Goal: Transaction & Acquisition: Obtain resource

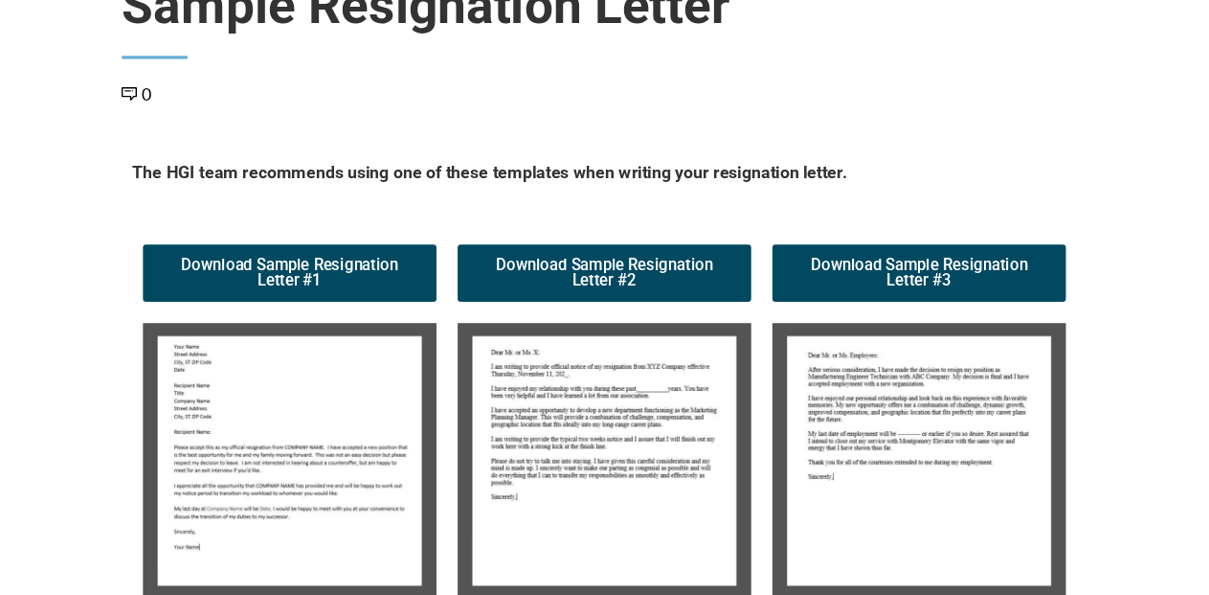
scroll to position [191, 0]
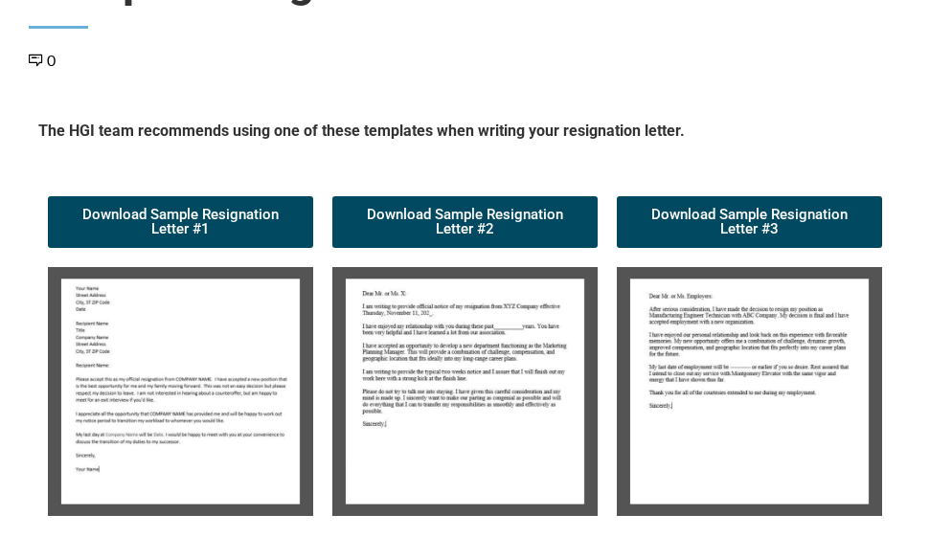
click at [144, 350] on img at bounding box center [180, 392] width 265 height 250
click at [279, 303] on img at bounding box center [180, 392] width 265 height 250
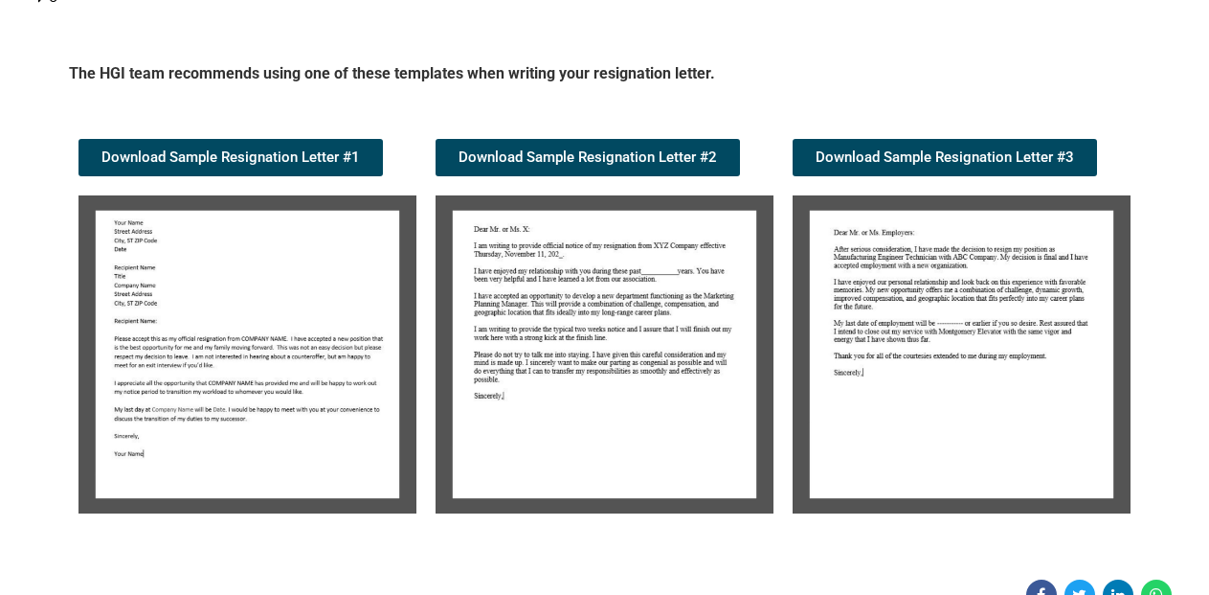
scroll to position [287, 0]
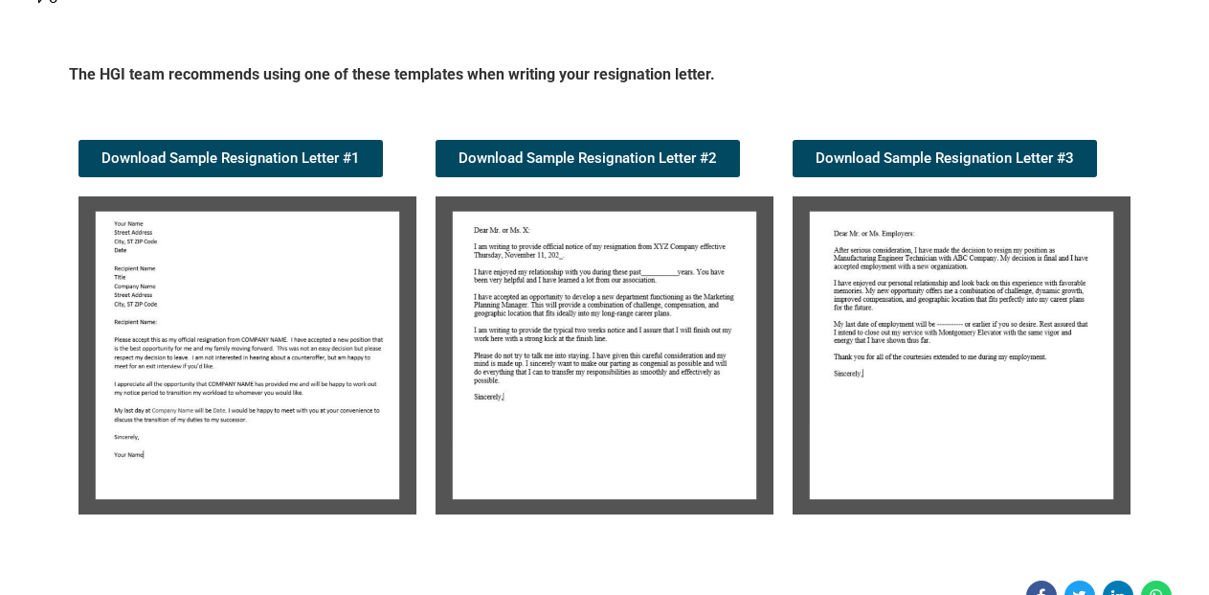
click at [226, 341] on img at bounding box center [248, 355] width 338 height 318
click at [265, 163] on span "Download Sample Resignation Letter #1" at bounding box center [230, 158] width 258 height 14
click at [575, 310] on img at bounding box center [605, 355] width 338 height 318
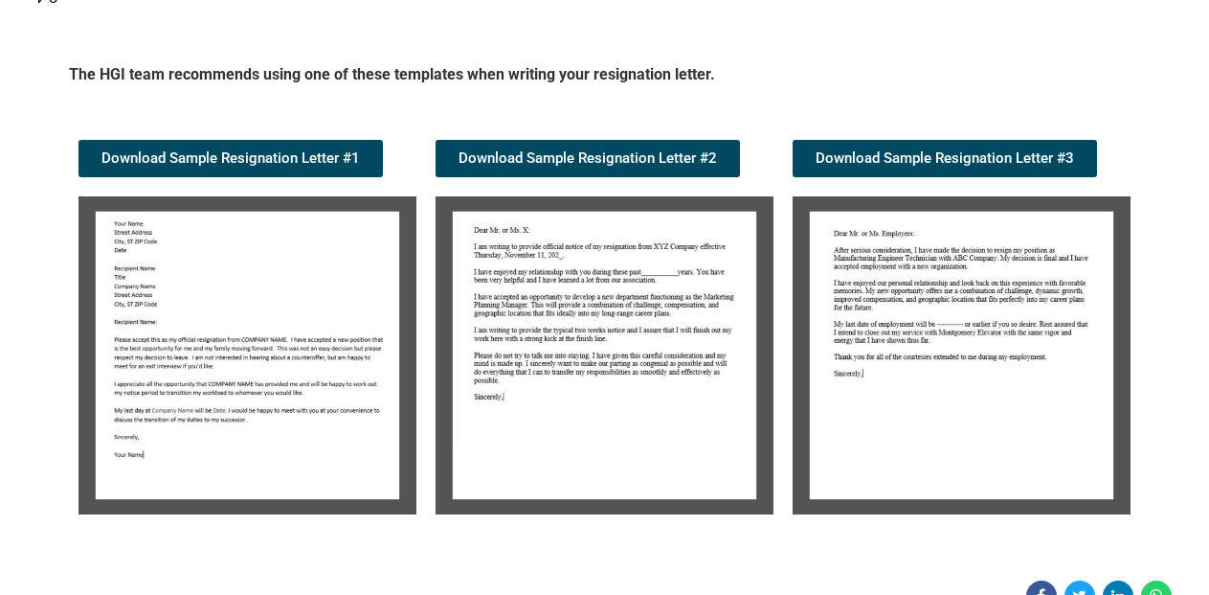
click at [575, 310] on img at bounding box center [605, 355] width 338 height 318
click at [617, 156] on span "Download Sample Resignation Letter #2" at bounding box center [588, 158] width 258 height 14
click at [901, 148] on link "Download Sample Resignation Letter #3" at bounding box center [945, 158] width 304 height 37
